Goal: Task Accomplishment & Management: Manage account settings

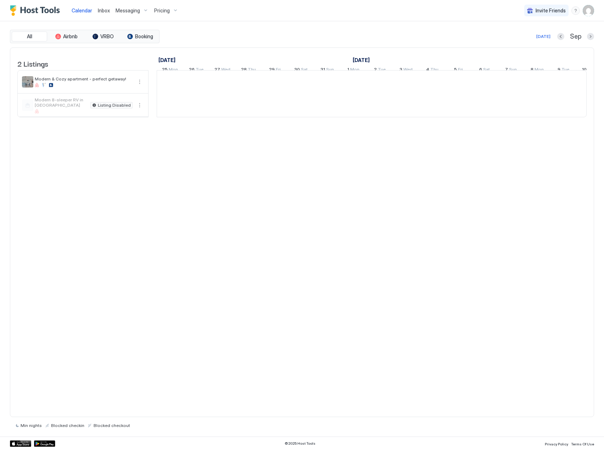
scroll to position [0, 394]
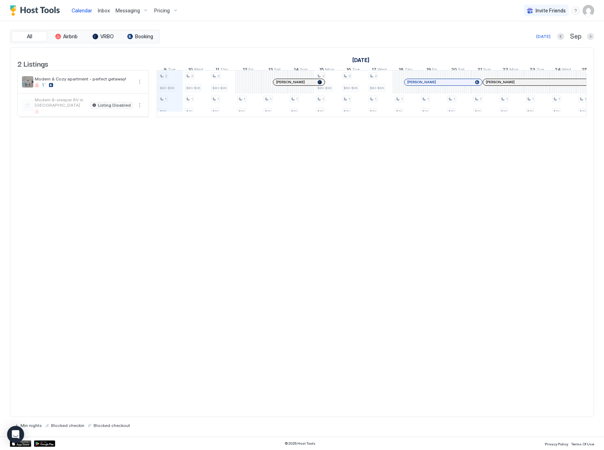
click at [176, 11] on div "Pricing" at bounding box center [166, 11] width 30 height 12
click at [185, 69] on span "Modern & Cozy apartment - perfect getaway!" at bounding box center [176, 68] width 95 height 5
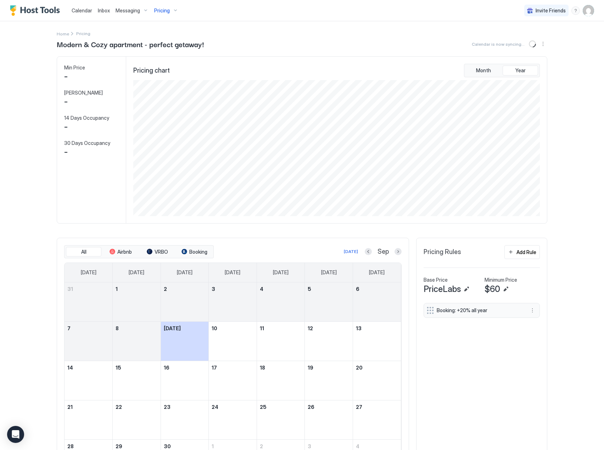
scroll to position [136, 408]
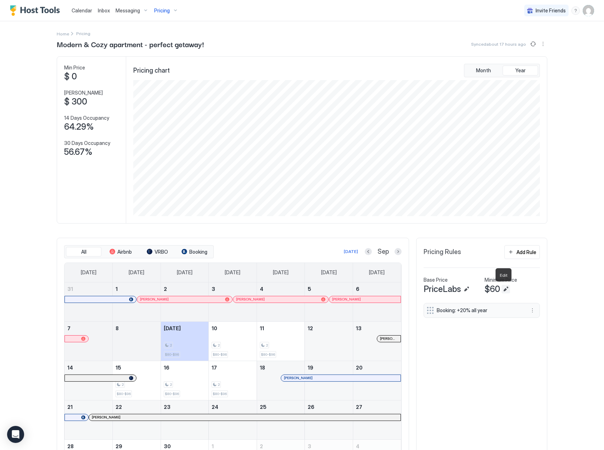
click at [505, 289] on button "Edit" at bounding box center [505, 289] width 9 height 9
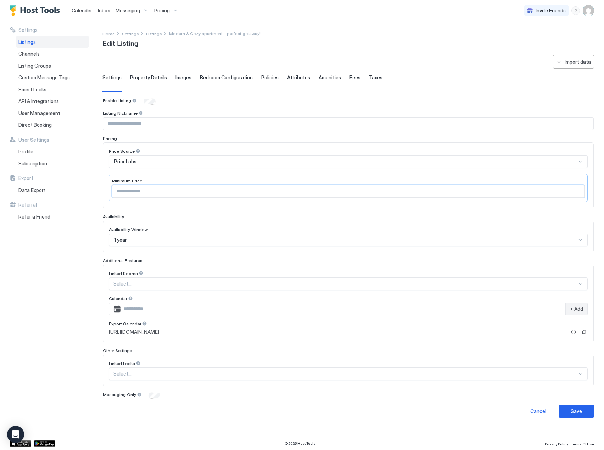
drag, startPoint x: 138, startPoint y: 190, endPoint x: 81, endPoint y: 191, distance: 56.7
click at [86, 192] on div "**********" at bounding box center [302, 228] width 604 height 415
type input "**"
click at [153, 211] on div "Enable Listing Listing Nickname Pricing Price Source PriceLabs Minimum Price **…" at bounding box center [348, 248] width 491 height 301
click at [243, 162] on div "PriceLabs" at bounding box center [345, 161] width 462 height 6
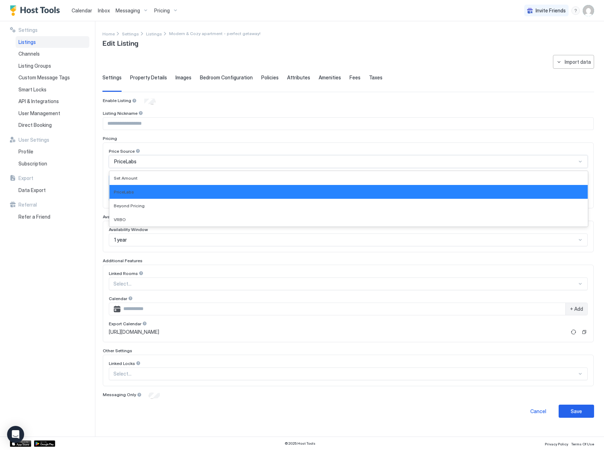
click at [243, 162] on div "PriceLabs" at bounding box center [345, 161] width 462 height 6
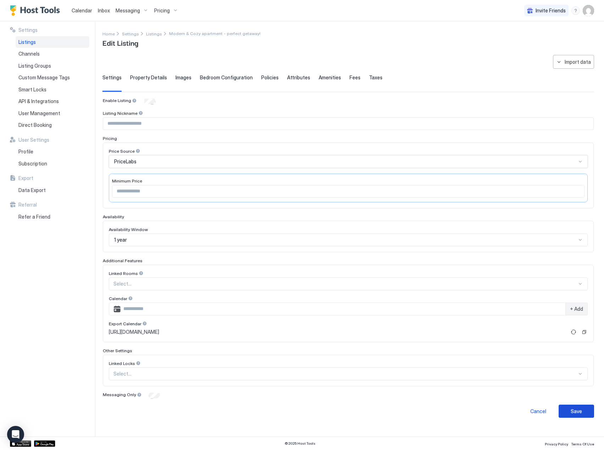
click at [583, 413] on button "Save" at bounding box center [575, 411] width 35 height 13
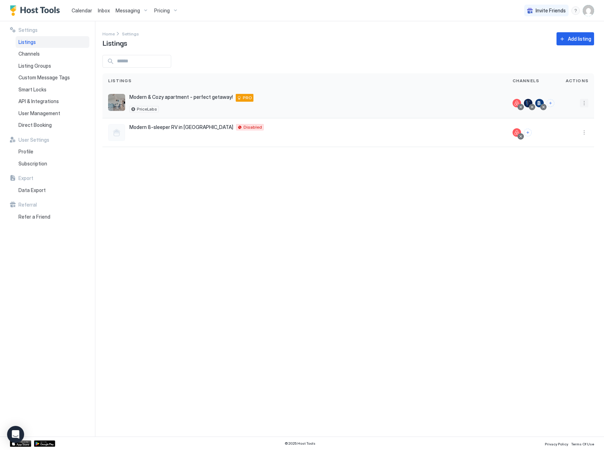
click at [583, 103] on button "More options" at bounding box center [584, 103] width 9 height 9
click at [565, 125] on div "Pricing" at bounding box center [565, 124] width 49 height 11
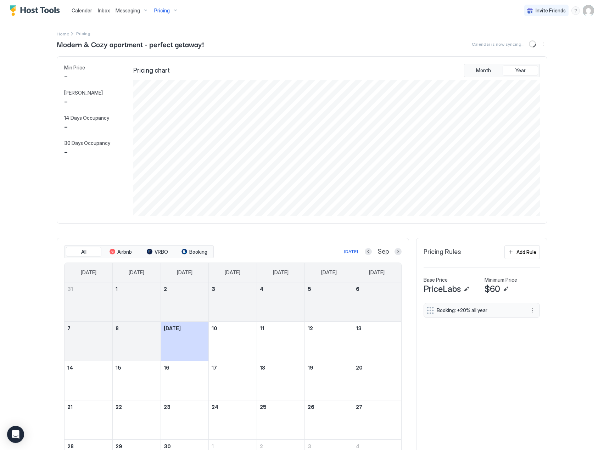
scroll to position [136, 408]
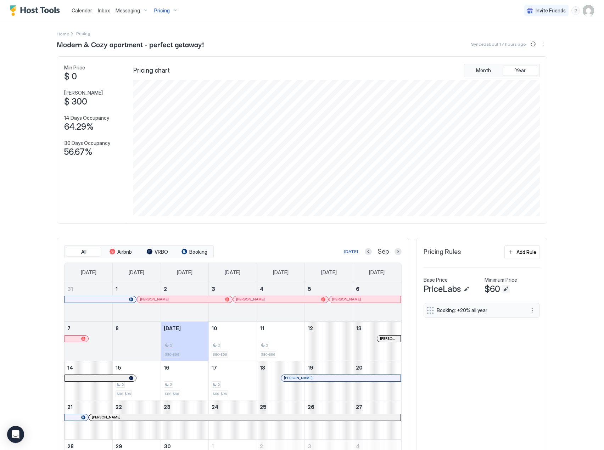
click at [504, 287] on button "Edit" at bounding box center [505, 289] width 9 height 9
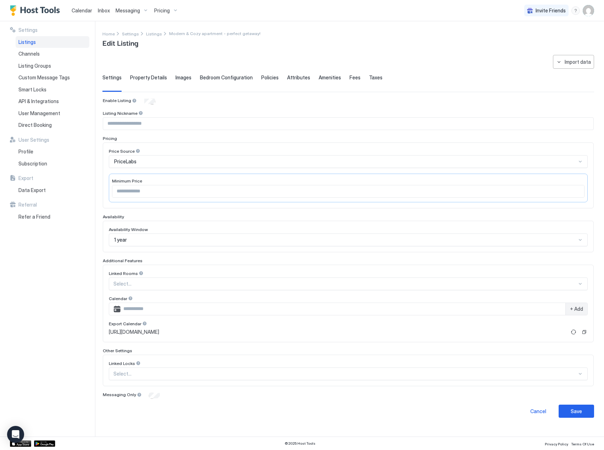
type input "**"
click at [585, 413] on button "Save" at bounding box center [575, 411] width 35 height 13
click at [580, 410] on div "Save" at bounding box center [575, 410] width 11 height 7
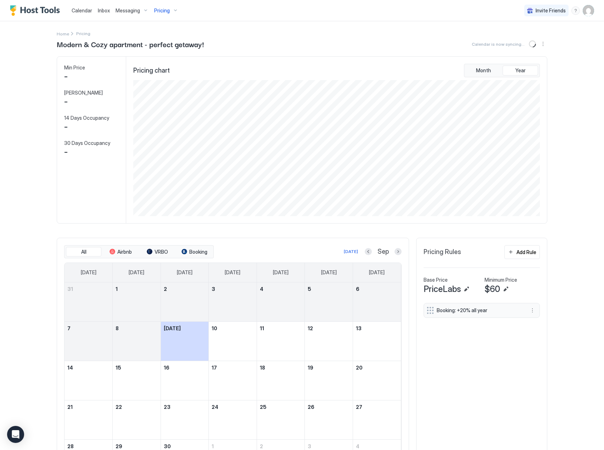
scroll to position [136, 408]
click at [521, 253] on div "Add Rule" at bounding box center [526, 251] width 20 height 7
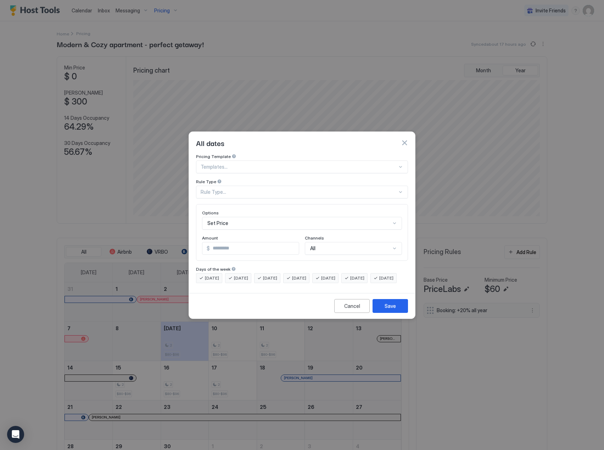
click at [231, 164] on div at bounding box center [299, 167] width 197 height 6
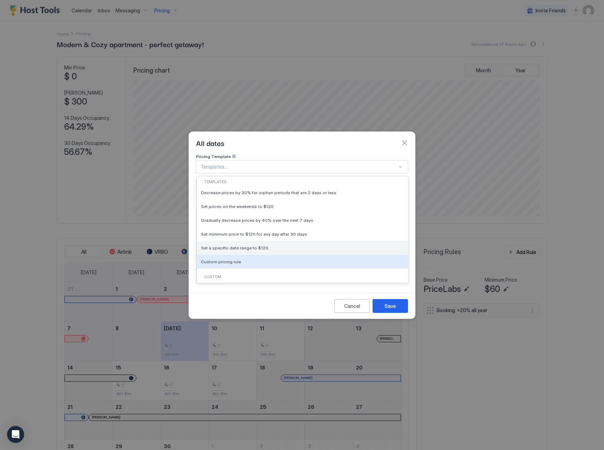
scroll to position [15, 0]
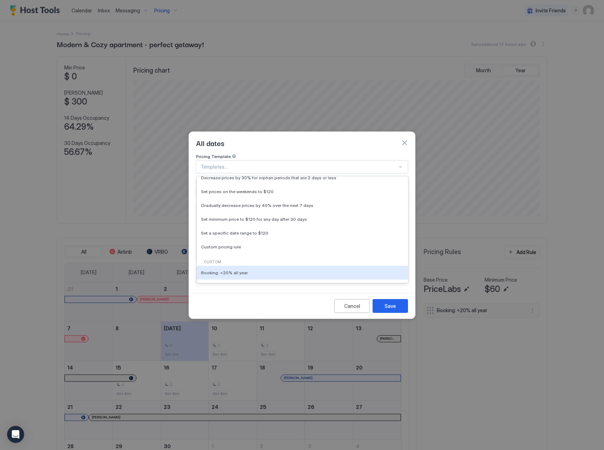
click at [255, 310] on div "Cancel Save" at bounding box center [302, 306] width 226 height 26
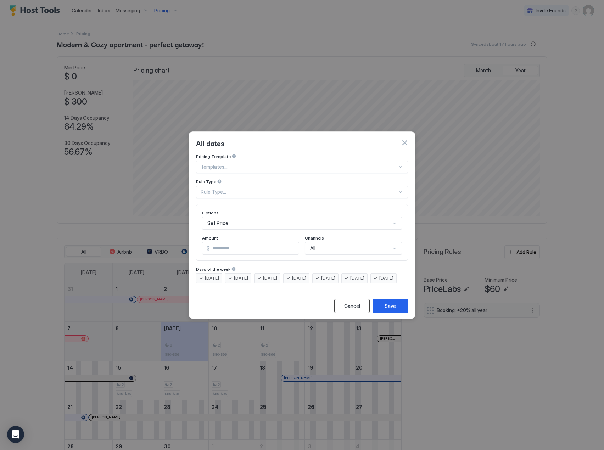
click at [354, 310] on div "Cancel" at bounding box center [352, 305] width 16 height 7
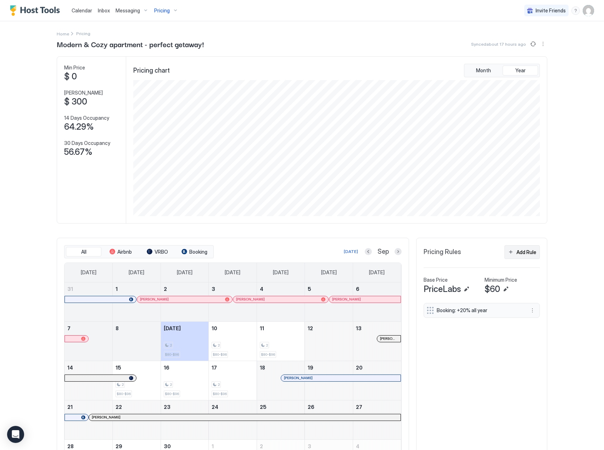
click at [524, 254] on div "Add Rule" at bounding box center [526, 251] width 20 height 7
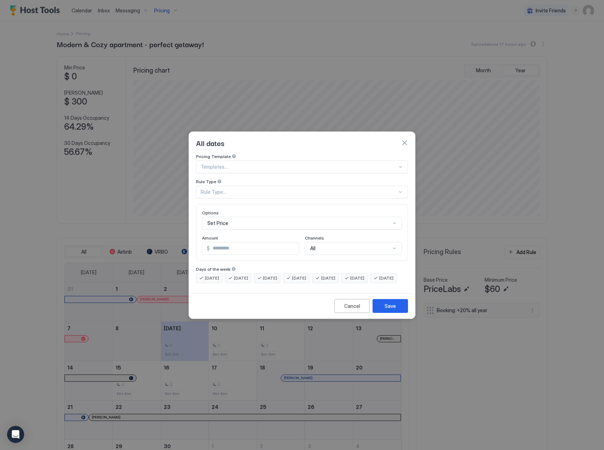
click at [243, 217] on div "Set Price" at bounding box center [302, 223] width 200 height 13
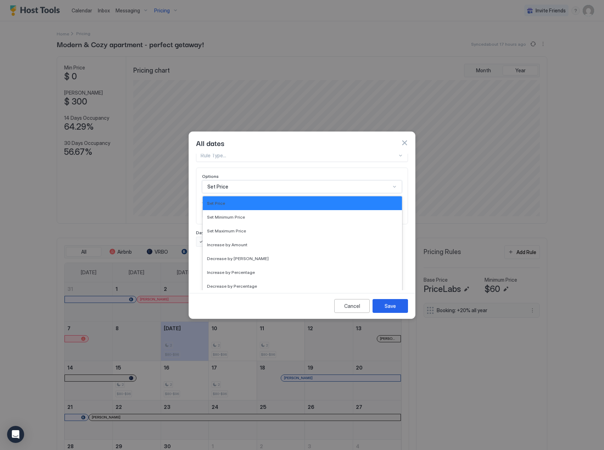
scroll to position [0, 0]
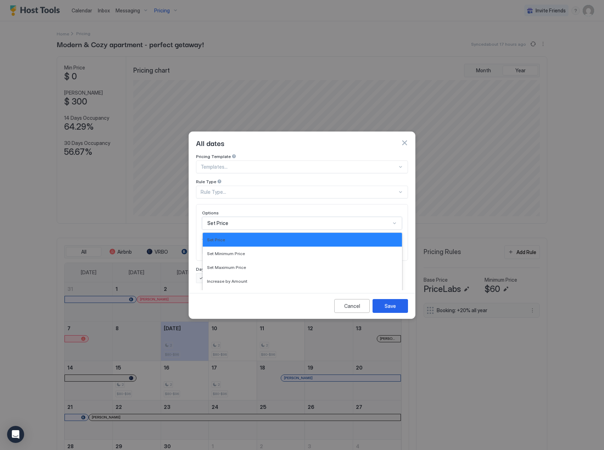
click at [247, 154] on div "Pricing Template Templates... Rule Type Rule Type..." at bounding box center [302, 176] width 212 height 45
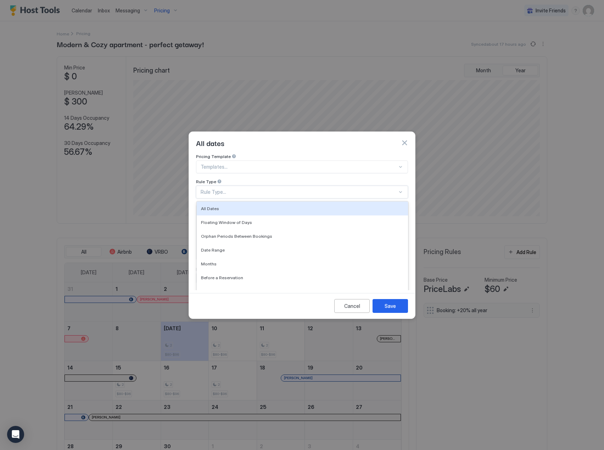
click at [250, 164] on div at bounding box center [299, 167] width 197 height 6
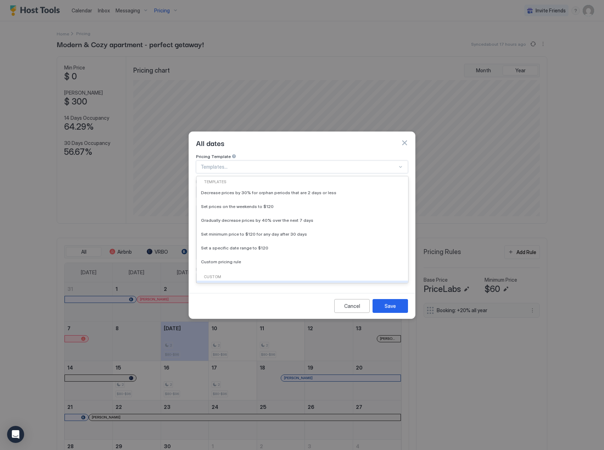
click at [220, 274] on div "Custom" at bounding box center [301, 277] width 205 height 6
click at [193, 194] on div "Pricing Template 7 results available. Use Up and Down to choose options, press …" at bounding box center [302, 222] width 226 height 136
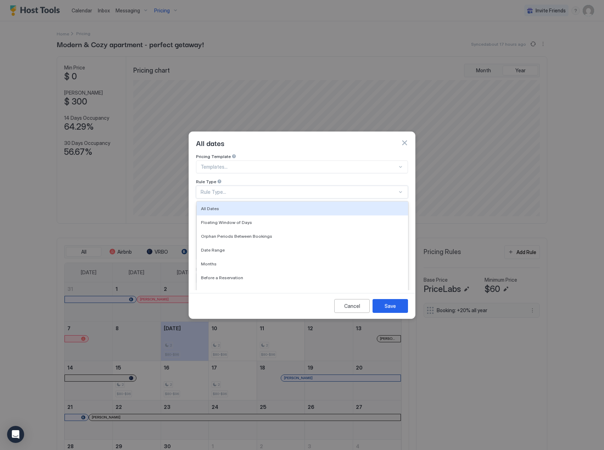
click at [210, 189] on div "Rule Type..." at bounding box center [299, 192] width 197 height 6
click at [250, 205] on div "All Dates" at bounding box center [302, 209] width 211 height 14
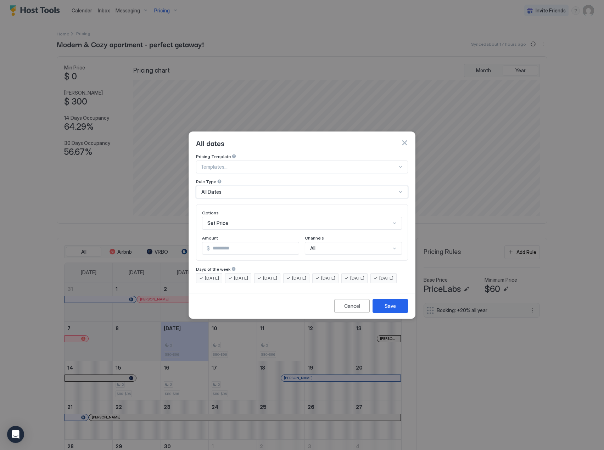
scroll to position [36, 0]
click at [250, 217] on div "Set Price" at bounding box center [302, 223] width 200 height 13
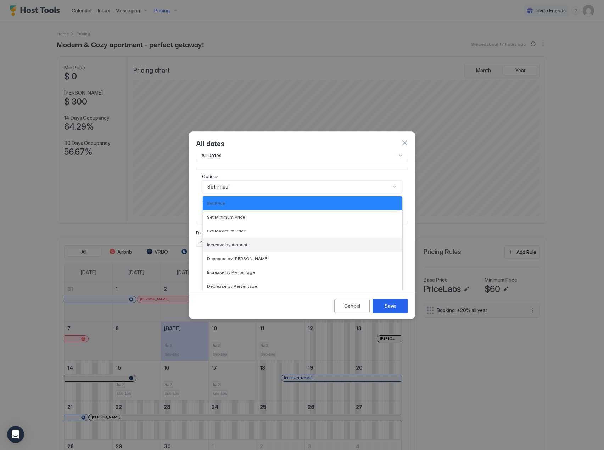
click at [262, 242] on div "Increase by Amount" at bounding box center [302, 244] width 191 height 5
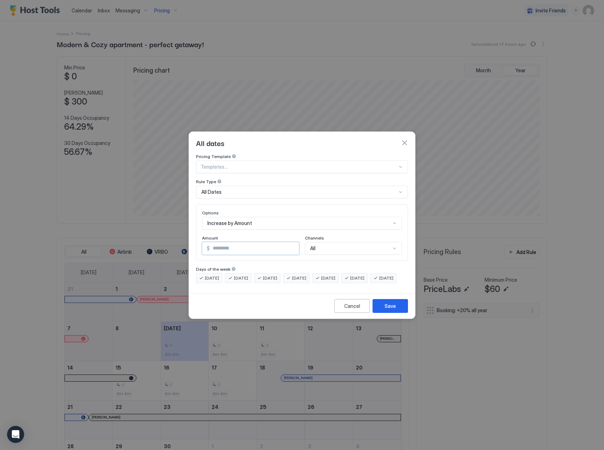
drag, startPoint x: 244, startPoint y: 247, endPoint x: 202, endPoint y: 250, distance: 41.9
click at [202, 250] on div "Options Increase by Amount Amount $ * Channels All" at bounding box center [302, 232] width 212 height 57
click at [244, 189] on div "All Dates" at bounding box center [298, 192] width 195 height 6
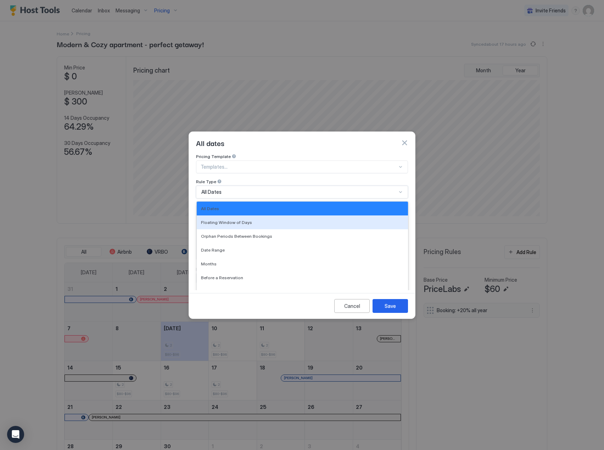
click at [252, 220] on div "Floating Window of Days" at bounding box center [302, 222] width 203 height 5
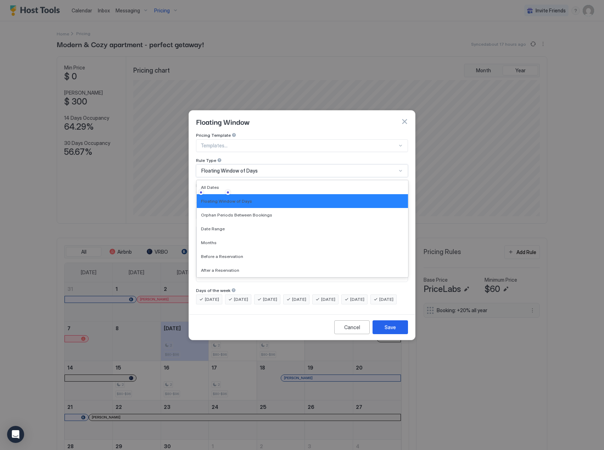
click at [246, 168] on span "Floating Window of Days" at bounding box center [229, 171] width 56 height 6
click at [272, 324] on div "Cancel Save" at bounding box center [302, 327] width 226 height 26
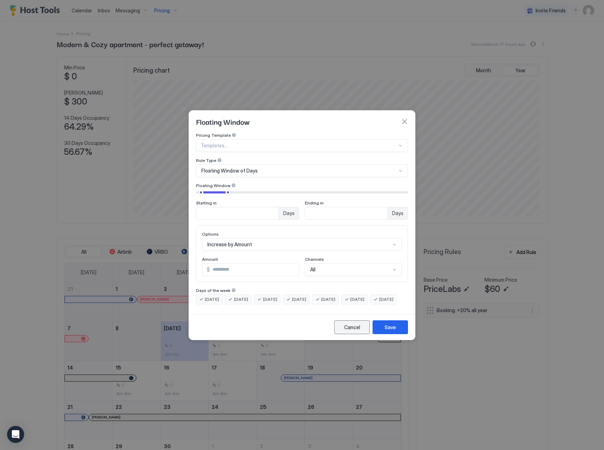
click at [355, 331] on div "Cancel" at bounding box center [352, 326] width 16 height 7
